Goal: Contribute content

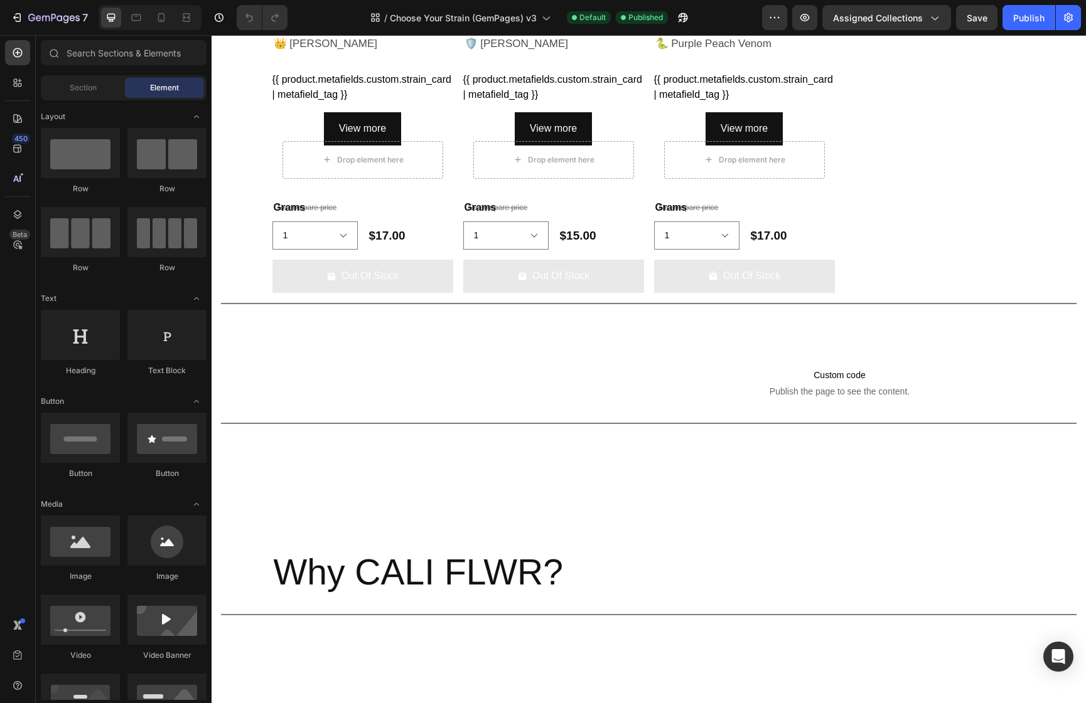
scroll to position [1054, 0]
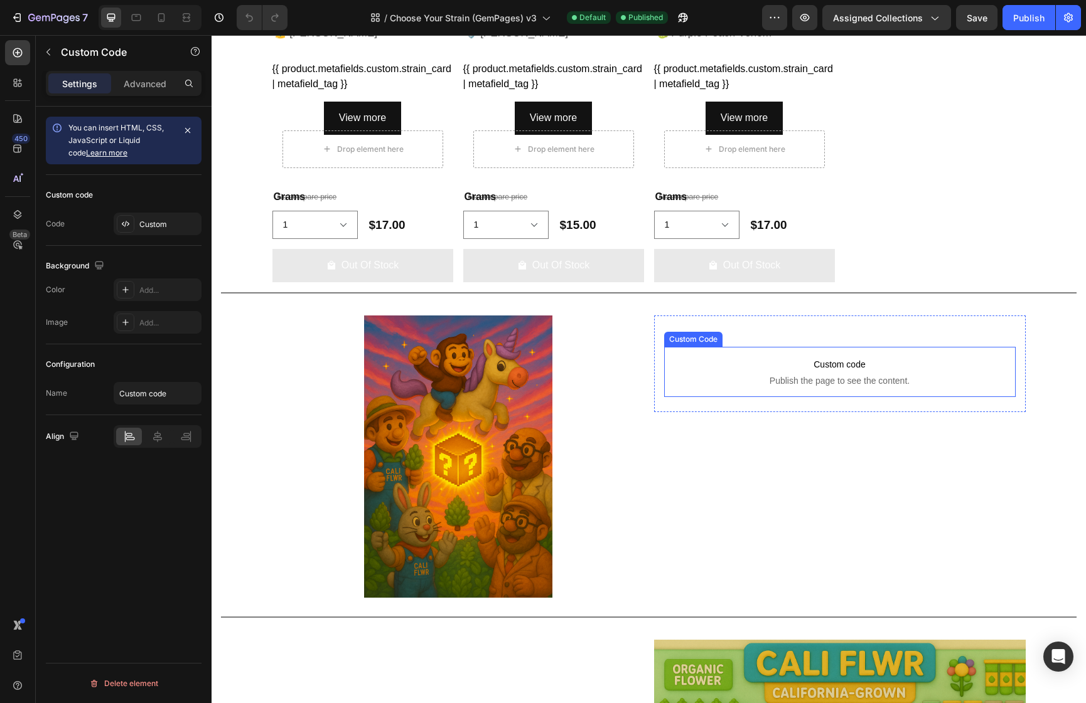
click at [833, 355] on p "Custom code Publish the page to see the content." at bounding box center [839, 372] width 351 height 50
click at [147, 232] on div "Custom" at bounding box center [158, 224] width 88 height 23
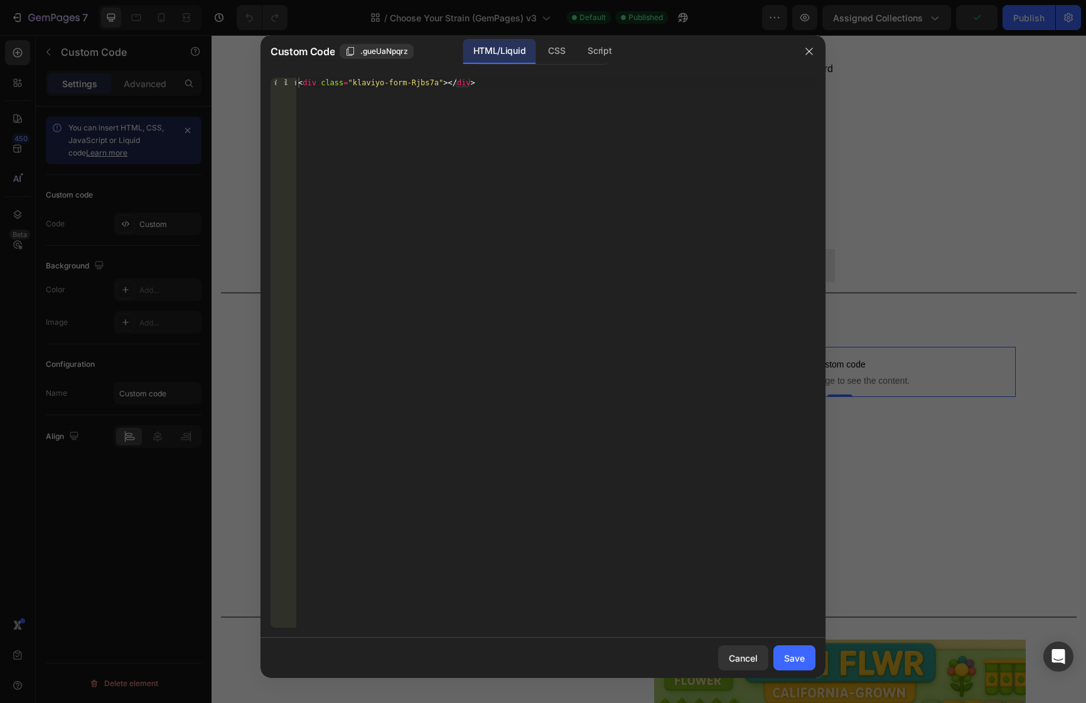
type textarea "<div class="klaviyo-form-Rjbs7a"></div>"
drag, startPoint x: 469, startPoint y: 171, endPoint x: 277, endPoint y: 61, distance: 221.2
click at [277, 61] on div "Custom Code .gueUaNpqrz HTML/Liquid CSS Script <div class="klaviyo-form-Rjbs7a"…" at bounding box center [542, 356] width 565 height 643
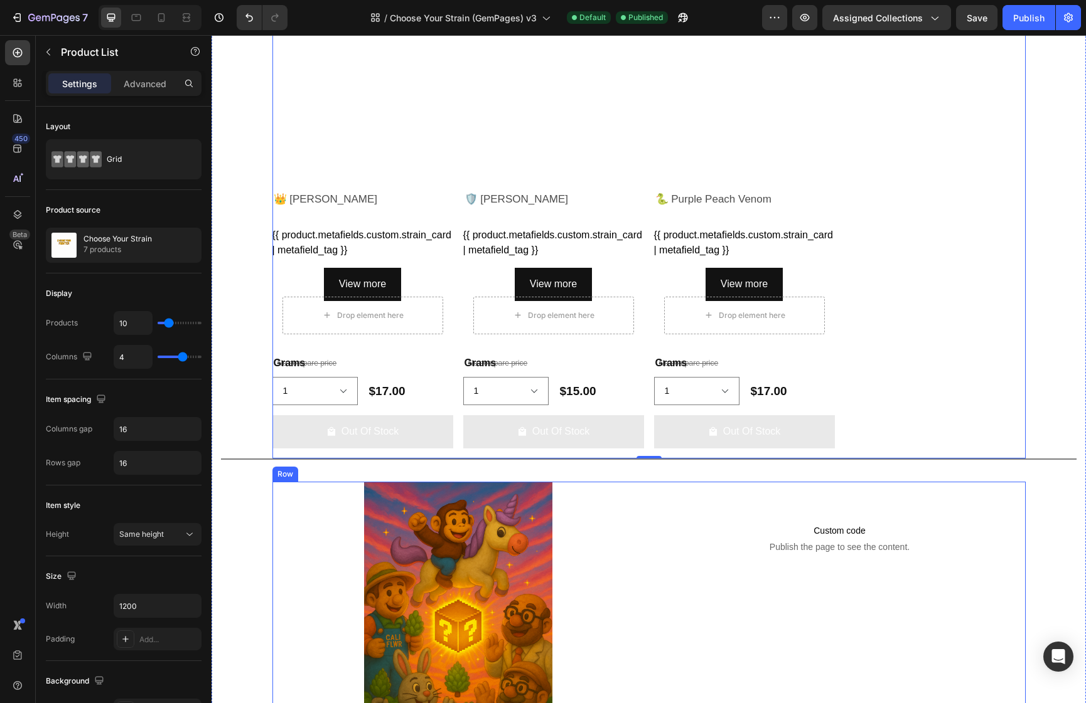
scroll to position [875, 0]
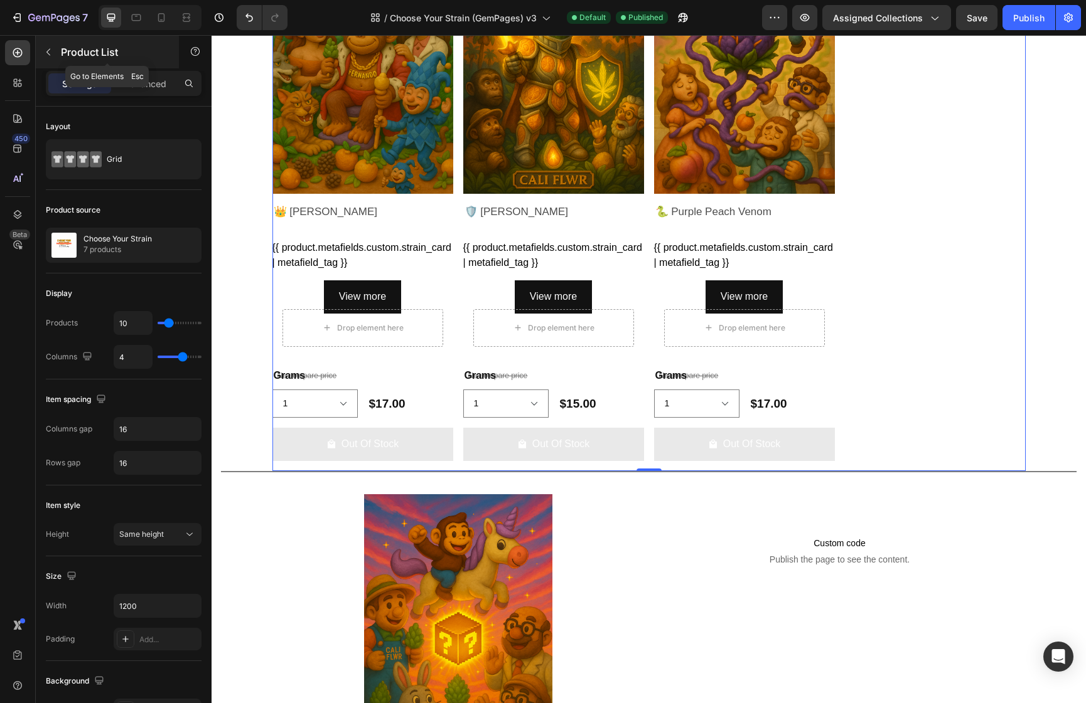
click at [49, 56] on button "button" at bounding box center [48, 52] width 20 height 20
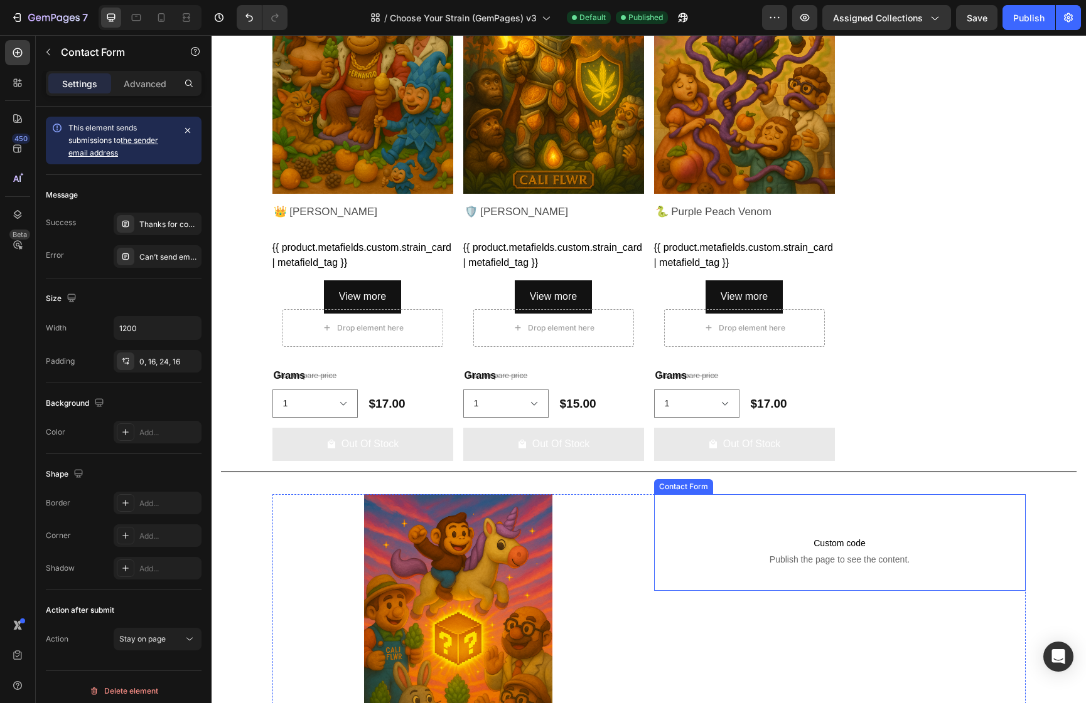
click at [806, 520] on div "Custom code Publish the page to see the content. Custom Code Contact Form" at bounding box center [839, 542] width 371 height 97
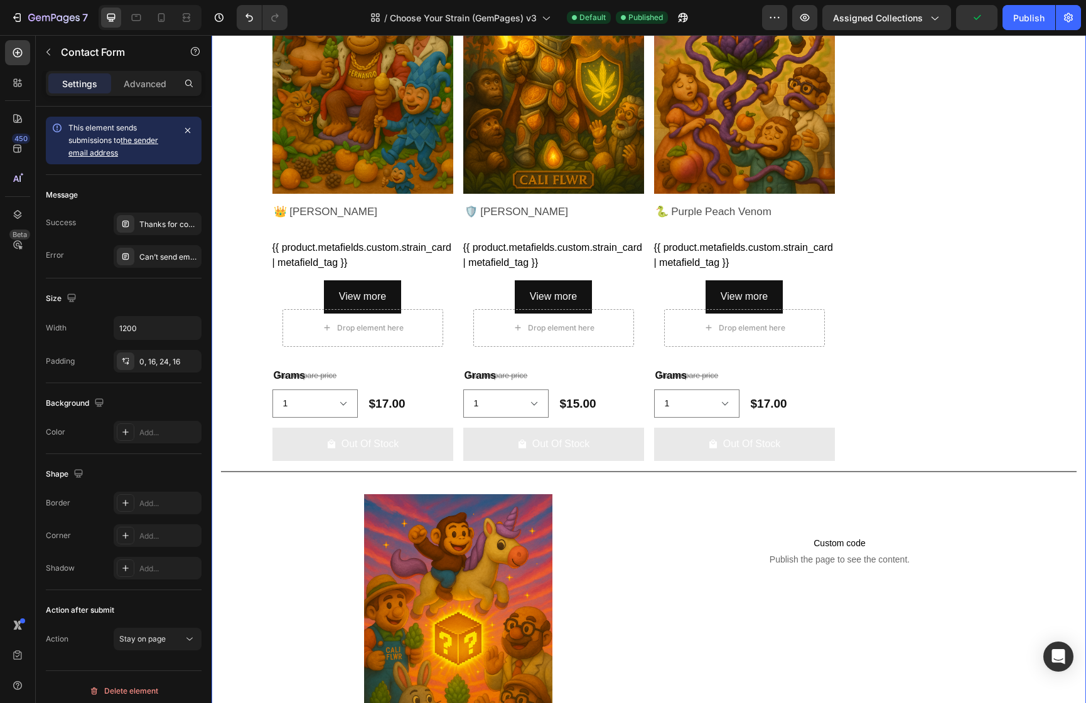
click at [243, 363] on div "SHOP NOW Heading SHOP NOW Heading Explore our full roster of premium-grade THCA…" at bounding box center [648, 161] width 855 height 1851
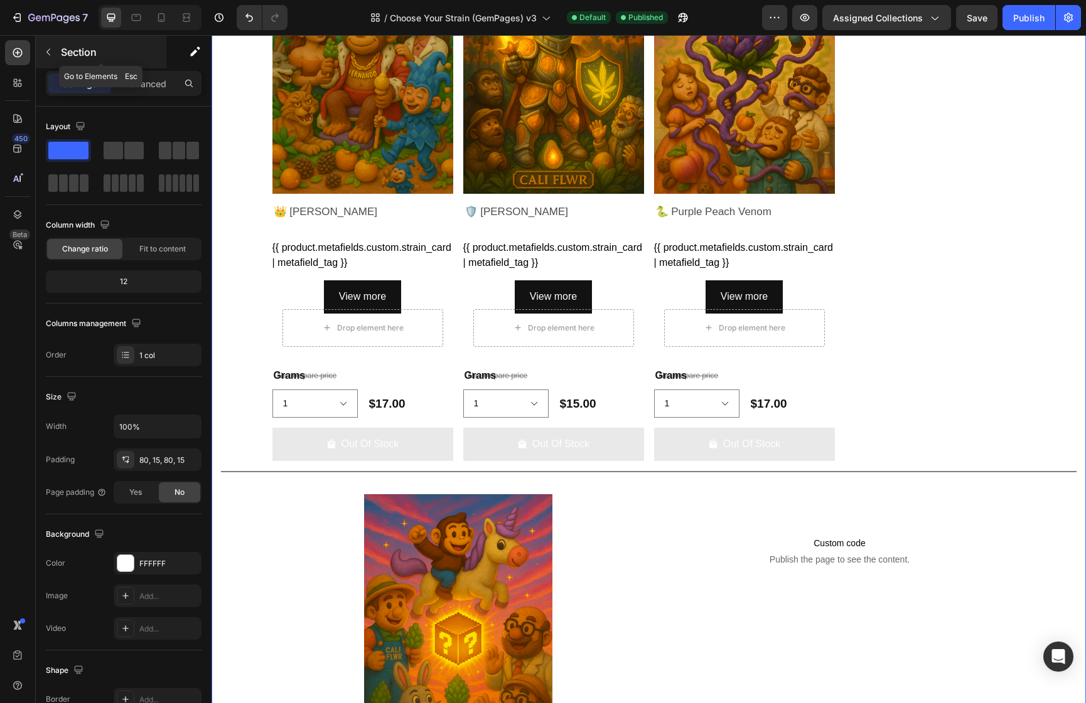
click at [49, 45] on button "button" at bounding box center [48, 52] width 20 height 20
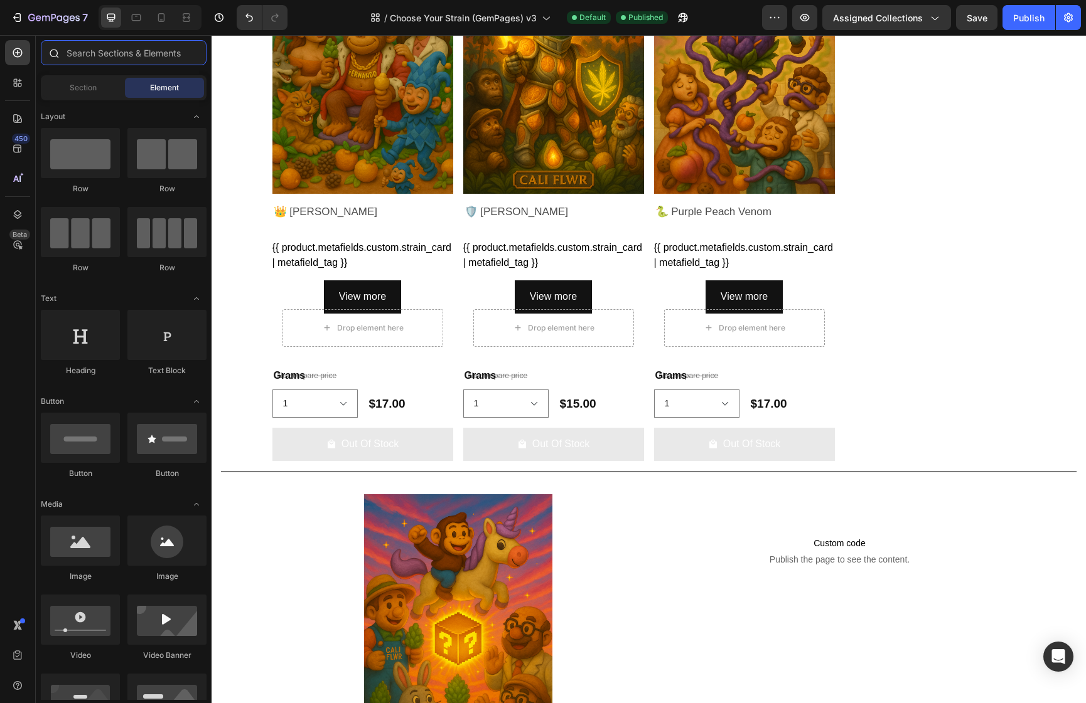
click at [87, 53] on input "text" at bounding box center [124, 52] width 166 height 25
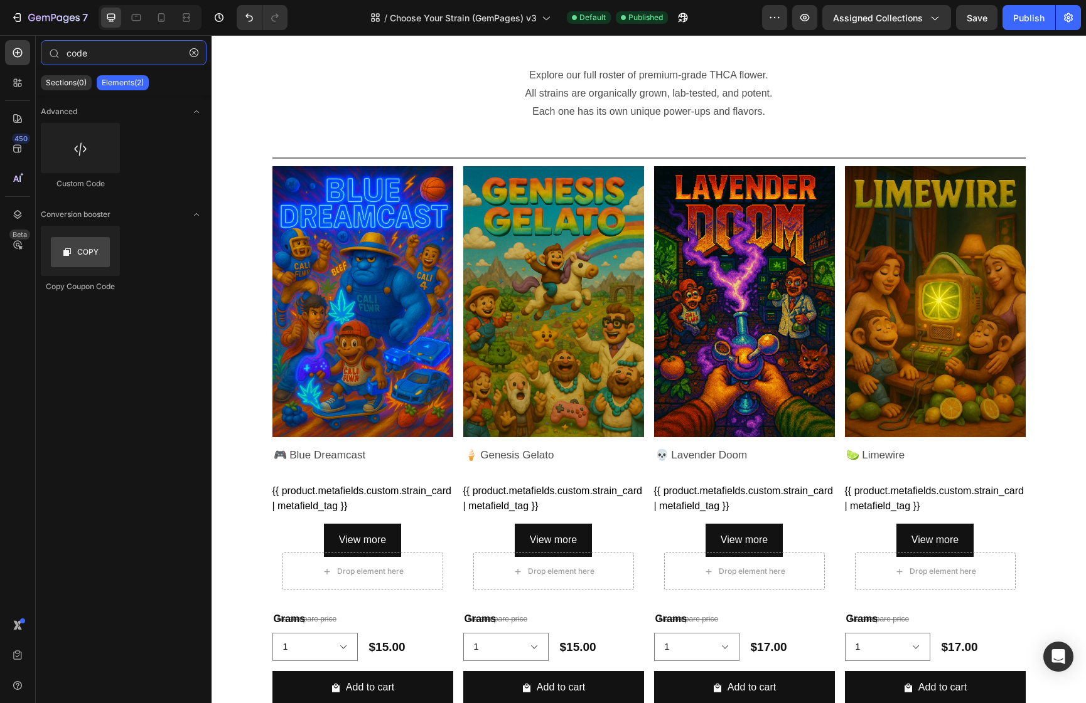
scroll to position [0, 0]
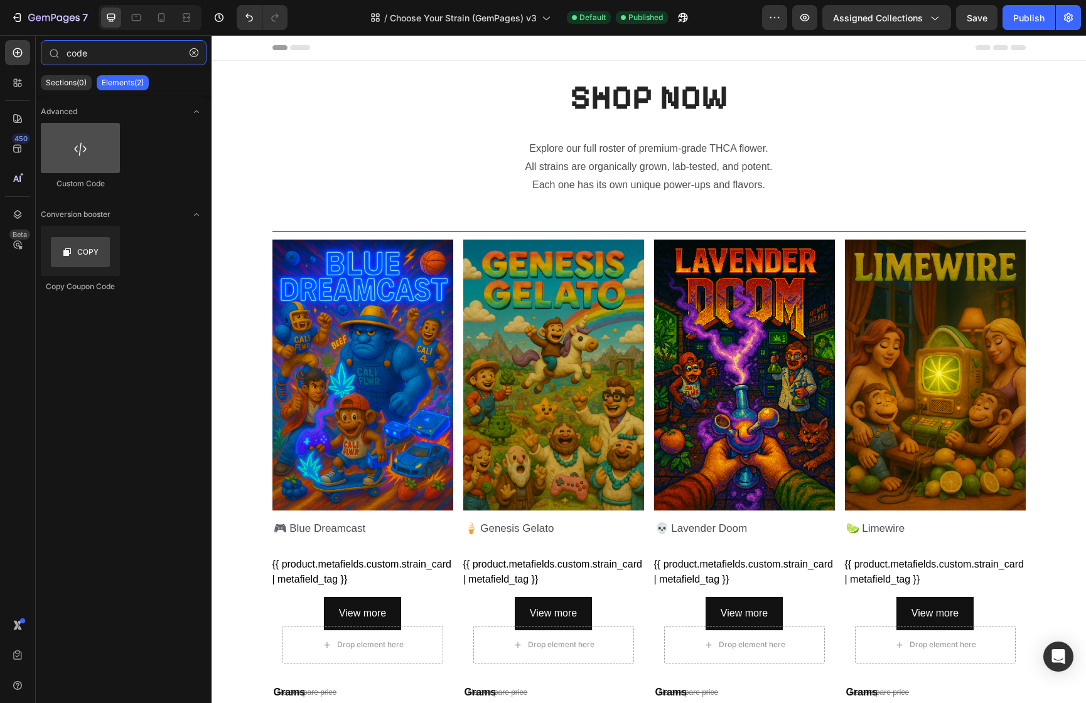
type input "code"
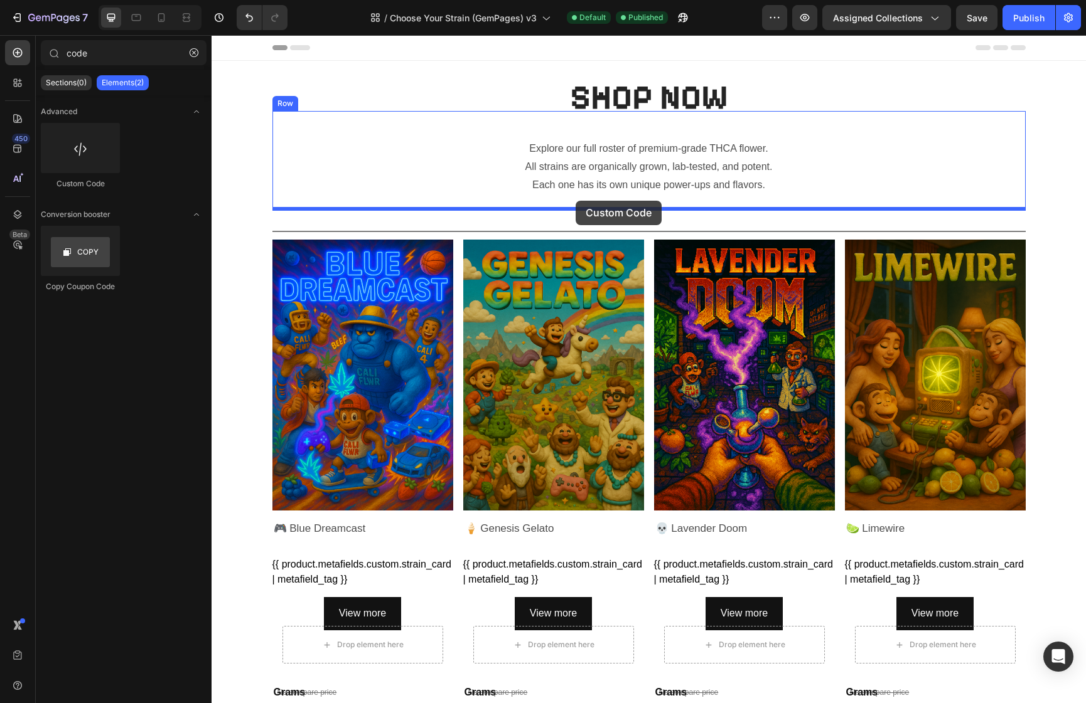
drag, startPoint x: 295, startPoint y: 167, endPoint x: 575, endPoint y: 201, distance: 282.5
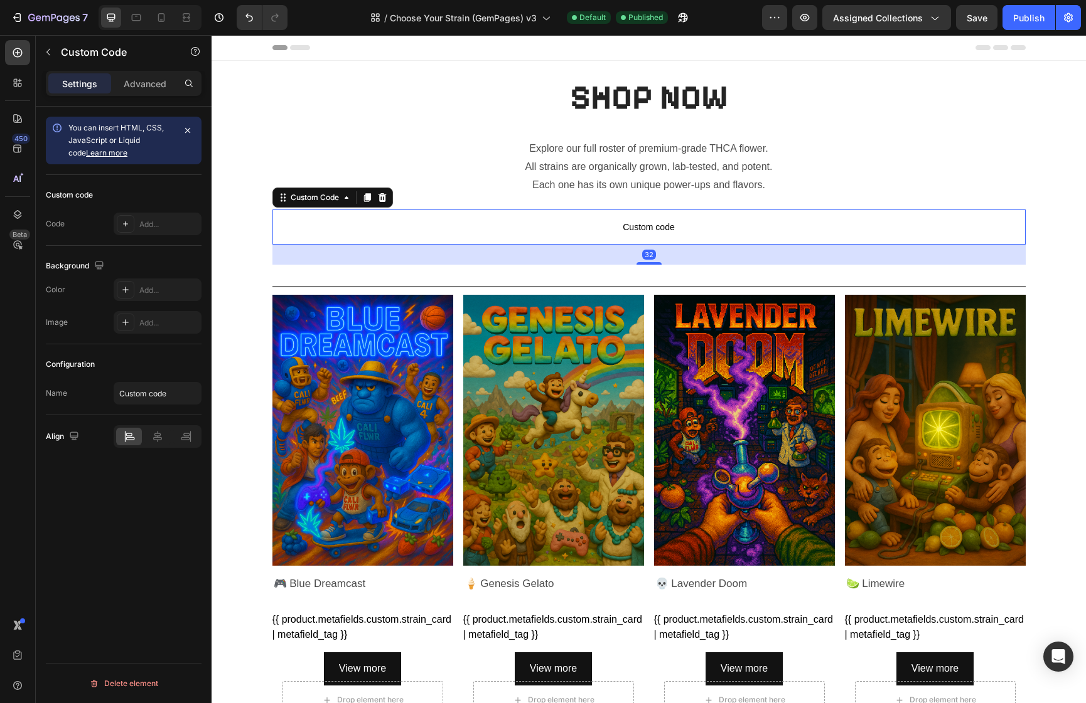
click at [585, 228] on span "Custom code" at bounding box center [648, 227] width 753 height 15
click at [141, 232] on div "Add..." at bounding box center [158, 224] width 88 height 23
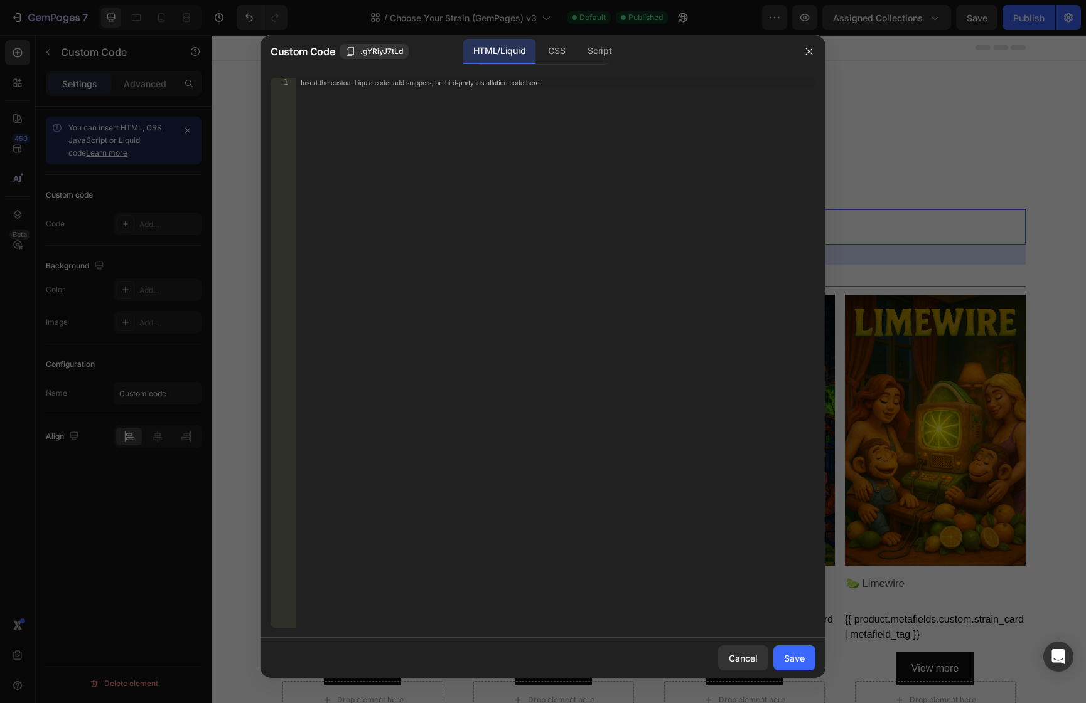
click at [365, 158] on div "Insert the custom Liquid code, add snippets, or third-party installation code h…" at bounding box center [556, 363] width 520 height 570
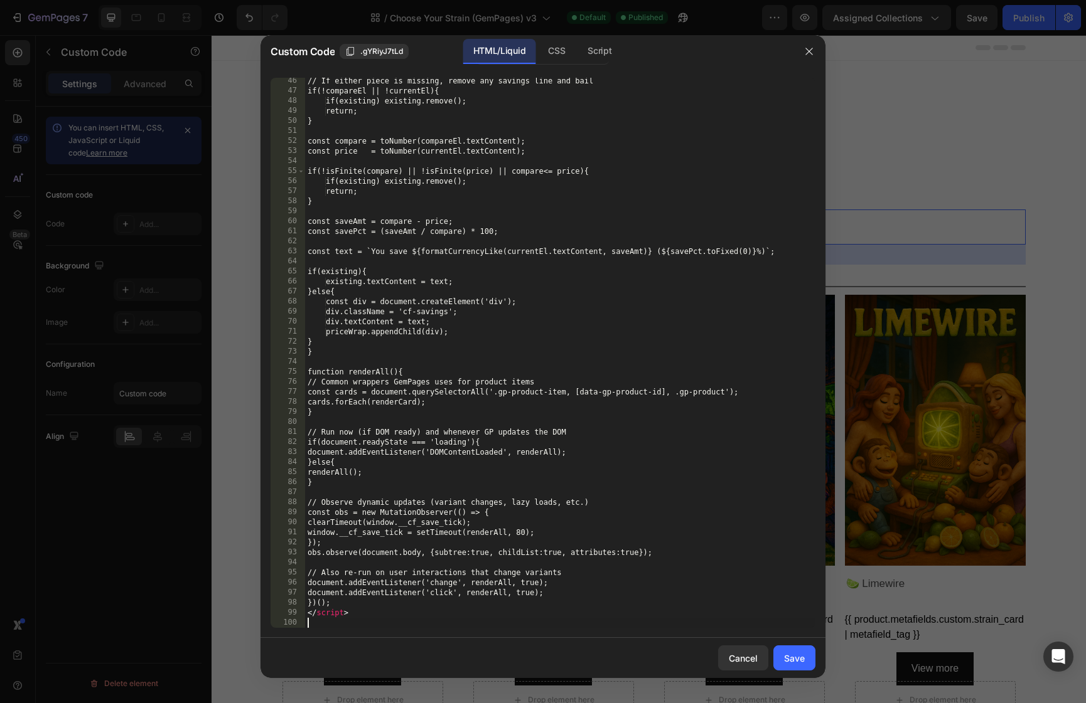
scroll to position [463, 0]
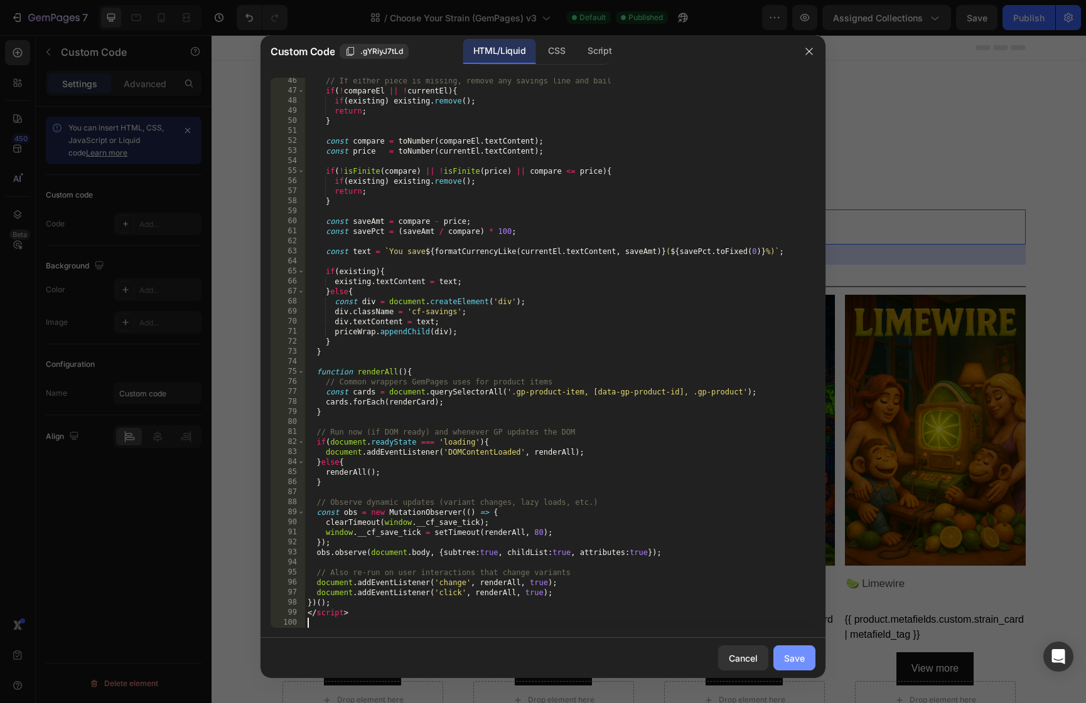
click at [805, 657] on button "Save" at bounding box center [794, 658] width 42 height 25
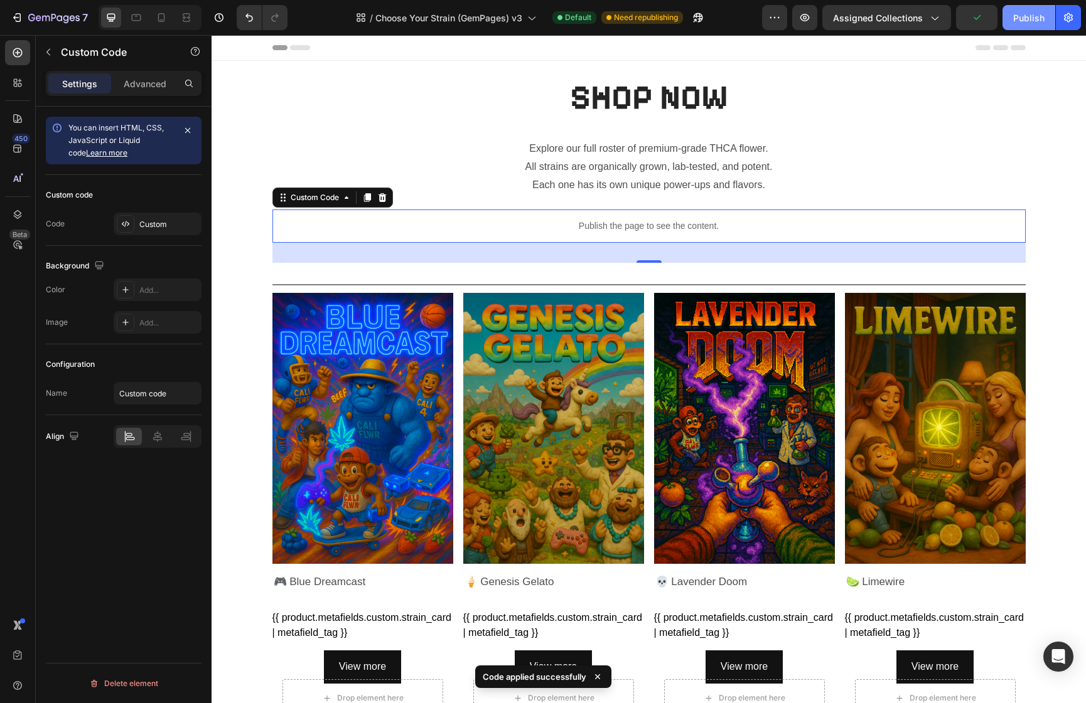
click at [1020, 14] on div "Publish" at bounding box center [1028, 17] width 31 height 13
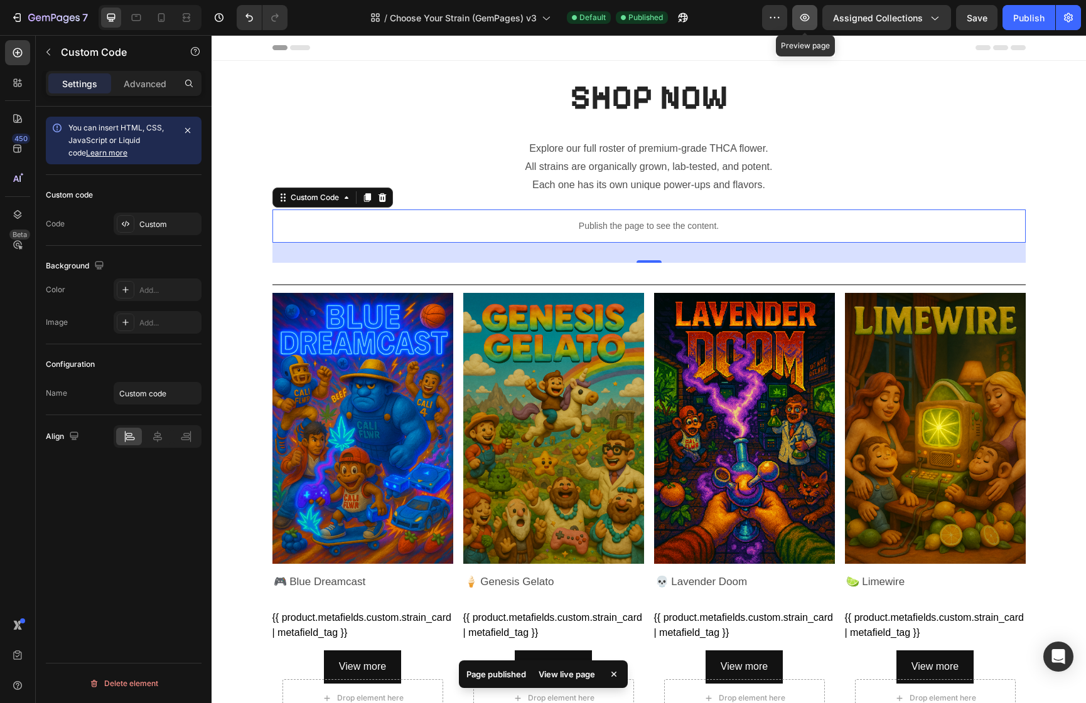
click at [806, 20] on icon "button" at bounding box center [804, 17] width 13 height 13
click at [587, 213] on div "Publish the page to see the content." at bounding box center [648, 226] width 753 height 33
